Goal: Obtain resource: Download file/media

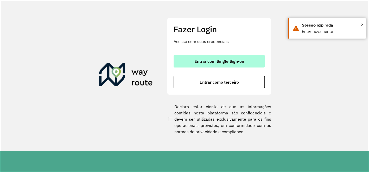
click at [196, 61] on span "Entrar com Single Sign-on" at bounding box center [219, 61] width 50 height 4
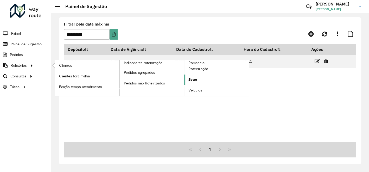
click at [201, 79] on link "Setor" at bounding box center [216, 79] width 65 height 10
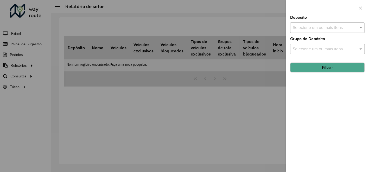
click at [304, 26] on input "text" at bounding box center [324, 28] width 67 height 6
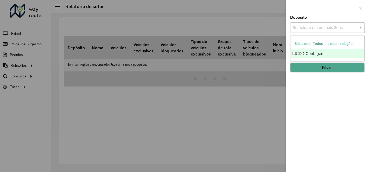
click at [300, 52] on font "CDD Contagem" at bounding box center [309, 53] width 29 height 4
click at [300, 67] on button "Filtrar" at bounding box center [327, 67] width 74 height 10
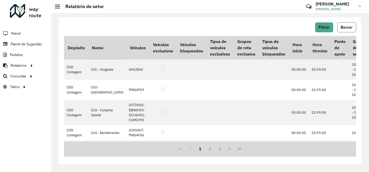
click at [346, 27] on span "Baixar" at bounding box center [346, 27] width 12 height 4
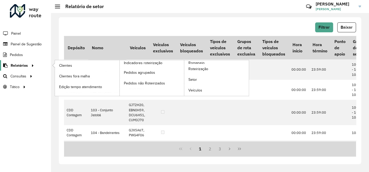
click at [28, 64] on div at bounding box center [32, 65] width 8 height 5
click at [70, 65] on span "Clientes" at bounding box center [66, 65] width 14 height 5
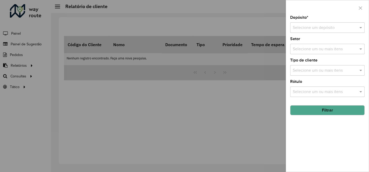
click at [328, 29] on input "text" at bounding box center [322, 28] width 59 height 6
click at [307, 43] on span "CDD Contagem" at bounding box center [306, 42] width 29 height 4
click at [321, 112] on button "Filtrar" at bounding box center [327, 110] width 74 height 10
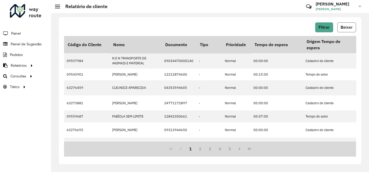
click at [344, 28] on span "Baixar" at bounding box center [346, 27] width 12 height 4
click at [201, 26] on div "Filtrar Baixar" at bounding box center [210, 27] width 292 height 10
